Goal: Information Seeking & Learning: Learn about a topic

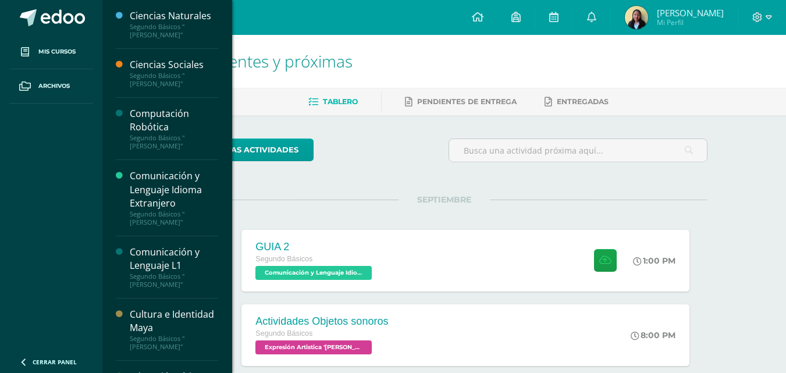
click at [155, 107] on div "Computación Robótica" at bounding box center [174, 120] width 88 height 27
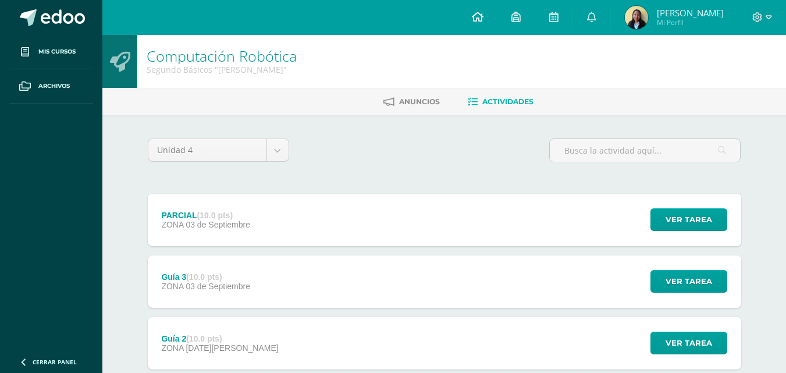
click at [483, 15] on icon at bounding box center [478, 17] width 12 height 10
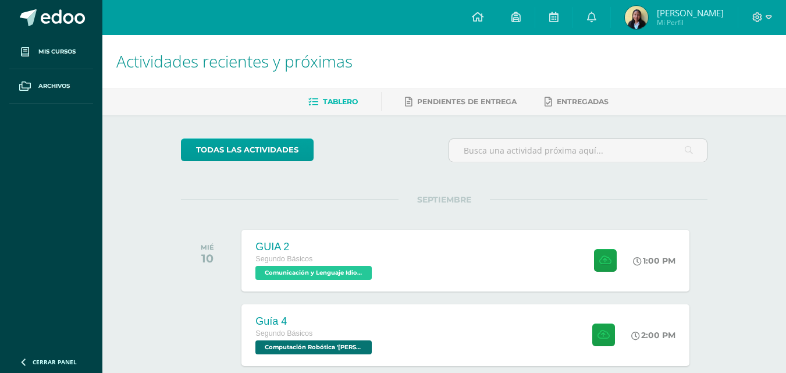
click at [532, 69] on h1 "Actividades recientes y próximas" at bounding box center [443, 61] width 655 height 53
click at [356, 340] on div "Segundo Básicos" at bounding box center [314, 333] width 120 height 13
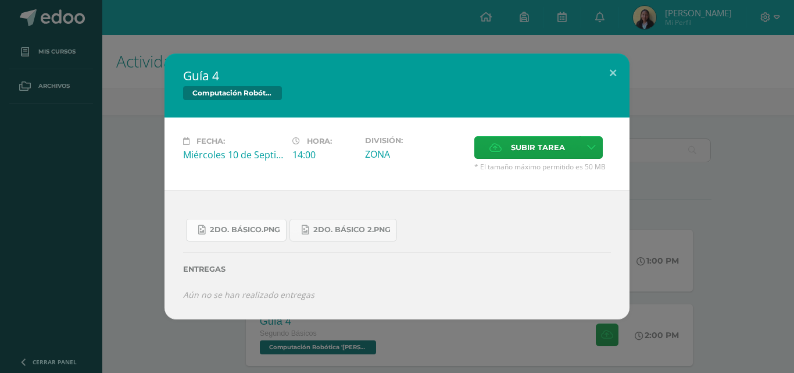
click at [247, 227] on span "2do. Básico.png" at bounding box center [245, 229] width 70 height 9
click at [344, 221] on link "2do. Básico 2.png" at bounding box center [344, 230] width 108 height 23
